Goal: Task Accomplishment & Management: Complete application form

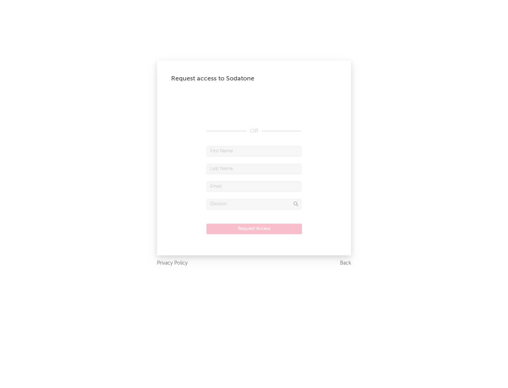
click at [254, 151] on input "text" at bounding box center [253, 151] width 95 height 11
type input "[PERSON_NAME]"
click at [254, 169] on input "text" at bounding box center [253, 169] width 95 height 11
type input "[PERSON_NAME]"
click at [254, 186] on input "text" at bounding box center [253, 186] width 95 height 11
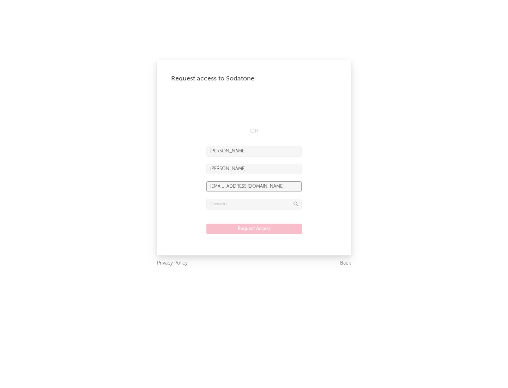
type input "[EMAIL_ADDRESS][DOMAIN_NAME]"
click at [254, 204] on input "text" at bounding box center [253, 204] width 95 height 11
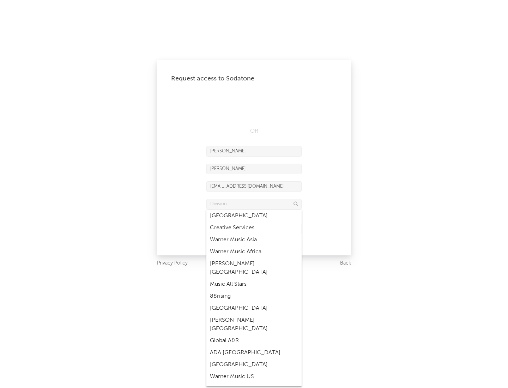
click at [254, 278] on div "Music All Stars" at bounding box center [253, 284] width 95 height 12
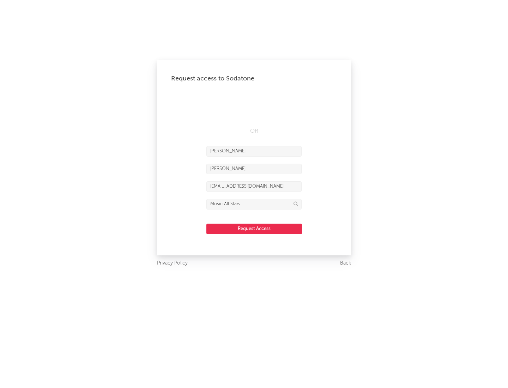
type input "Music All Stars"
click at [254, 228] on button "Request Access" at bounding box center [254, 229] width 96 height 11
